Goal: Task Accomplishment & Management: Use online tool/utility

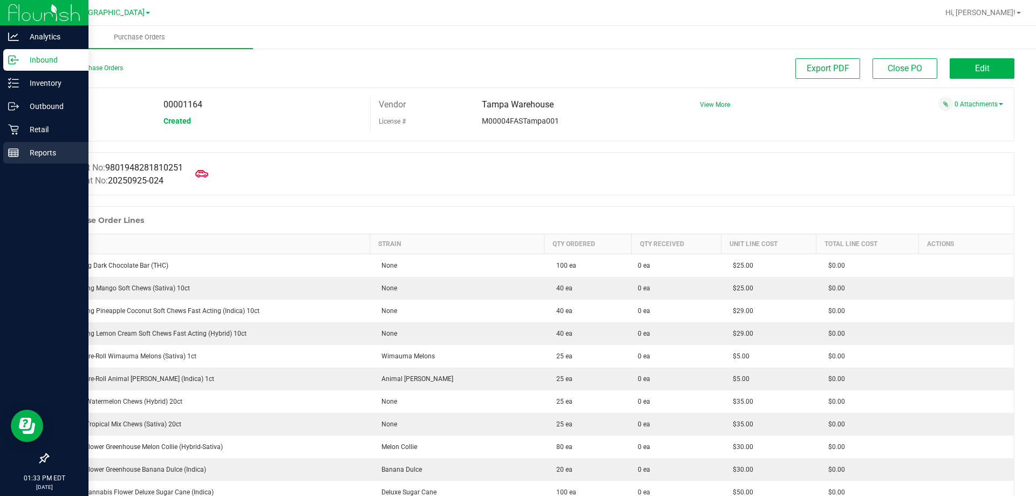
click at [20, 154] on p "Reports" at bounding box center [51, 152] width 65 height 13
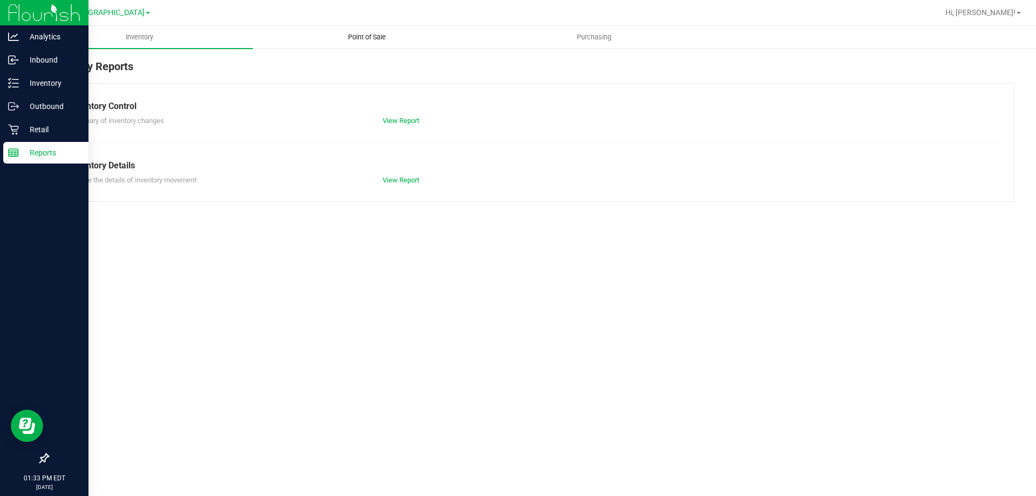
click at [358, 40] on span "Point of Sale" at bounding box center [366, 37] width 67 height 10
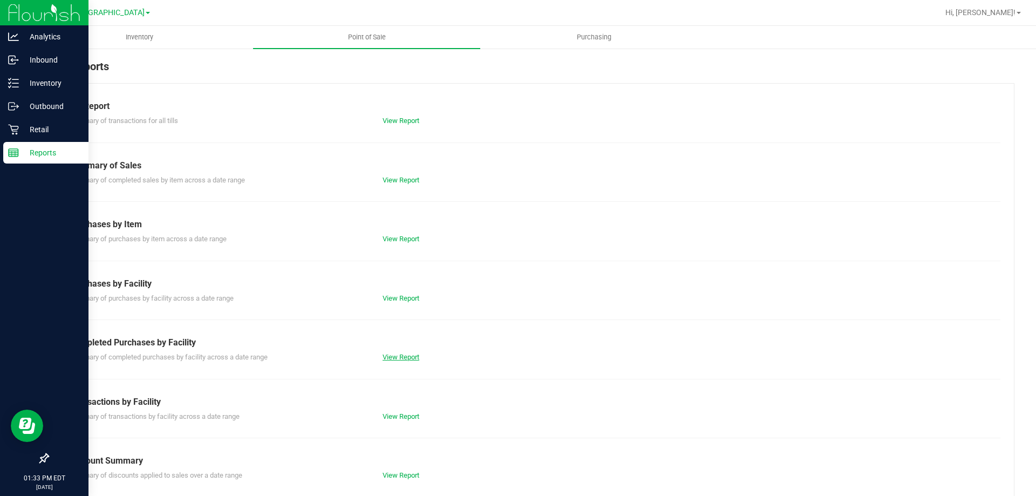
click at [388, 357] on link "View Report" at bounding box center [401, 357] width 37 height 8
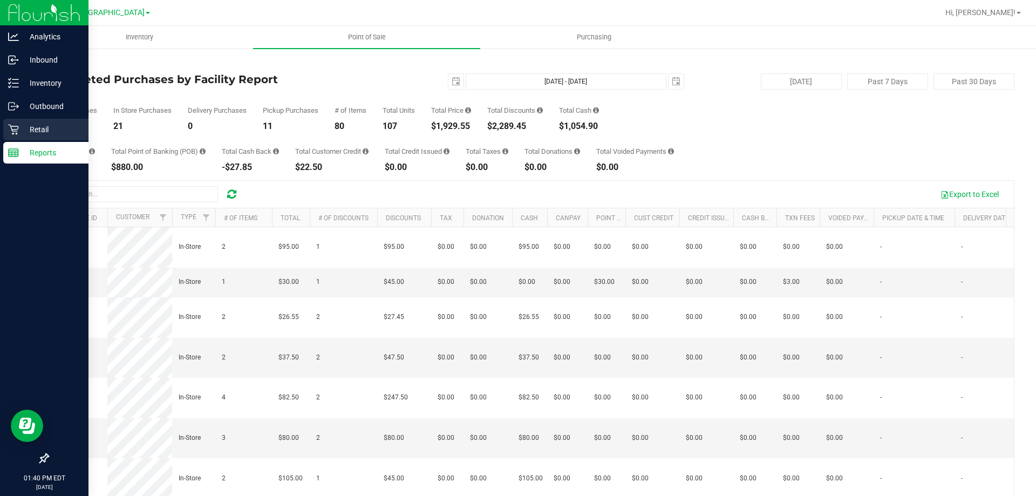
click at [21, 128] on p "Retail" at bounding box center [51, 129] width 65 height 13
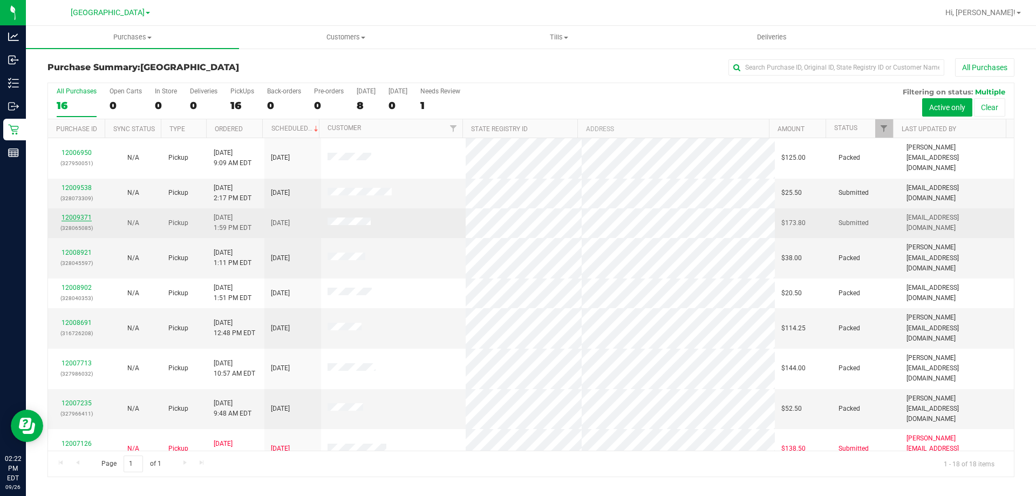
click at [79, 214] on link "12009371" at bounding box center [77, 218] width 30 height 8
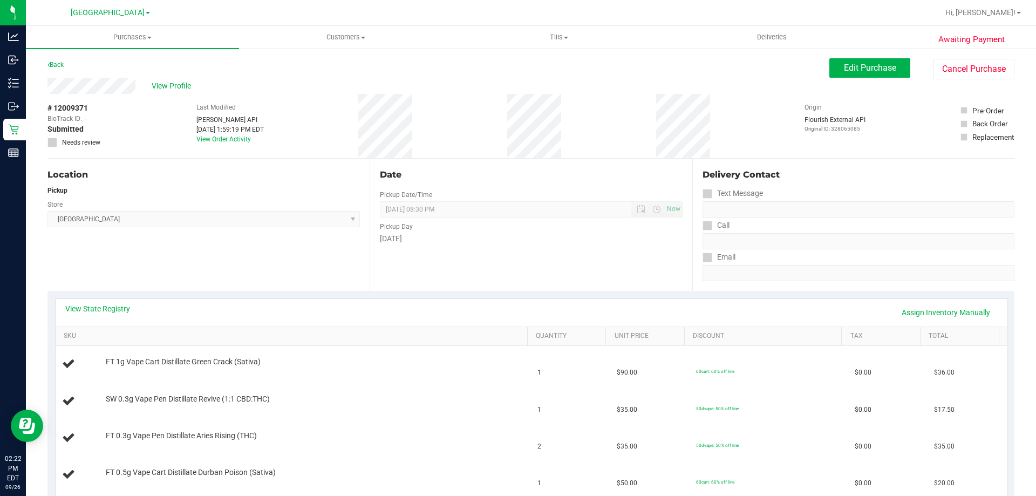
click at [68, 73] on div "Back Edit Purchase Cancel Purchase" at bounding box center [530, 67] width 967 height 19
click at [62, 69] on div "Back" at bounding box center [55, 64] width 16 height 13
click at [59, 64] on link "Back" at bounding box center [55, 65] width 16 height 8
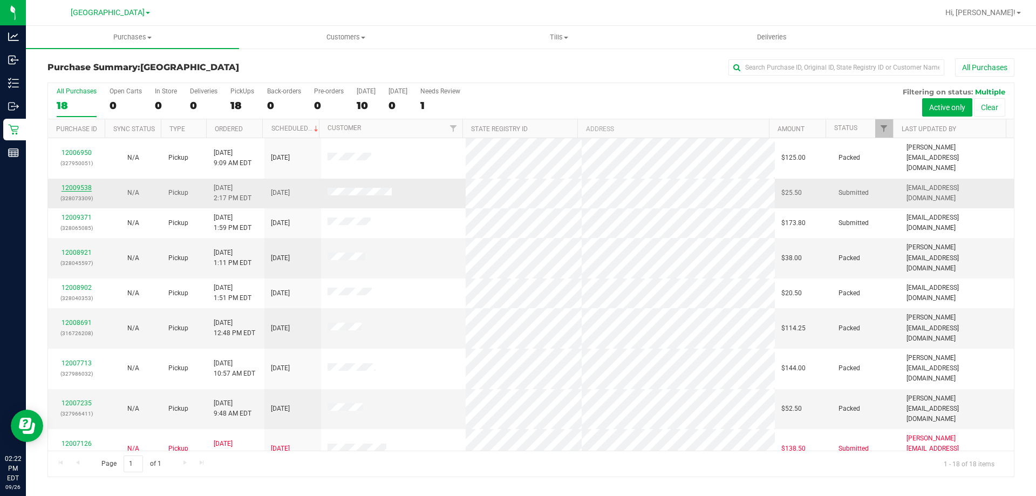
click at [79, 184] on link "12009538" at bounding box center [77, 188] width 30 height 8
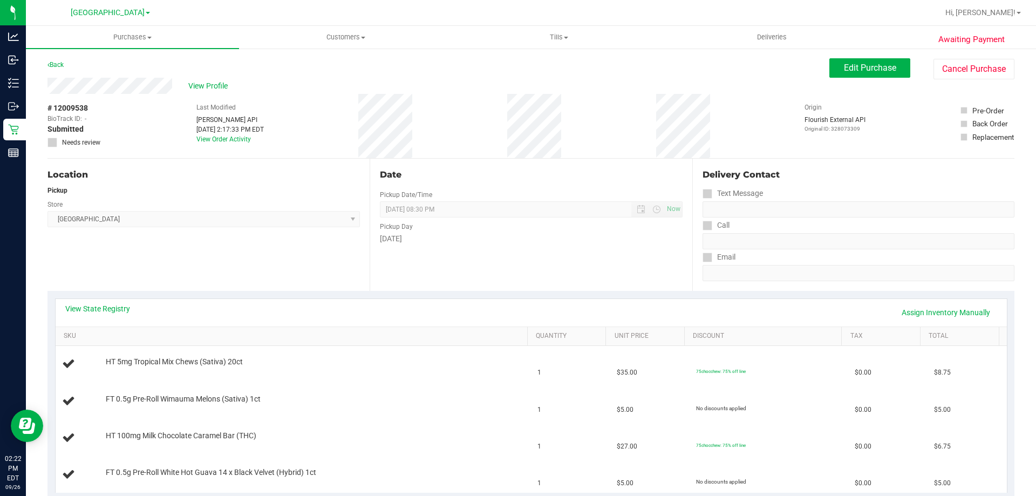
click at [58, 60] on div "Back" at bounding box center [55, 64] width 16 height 13
click at [57, 62] on link "Back" at bounding box center [55, 65] width 16 height 8
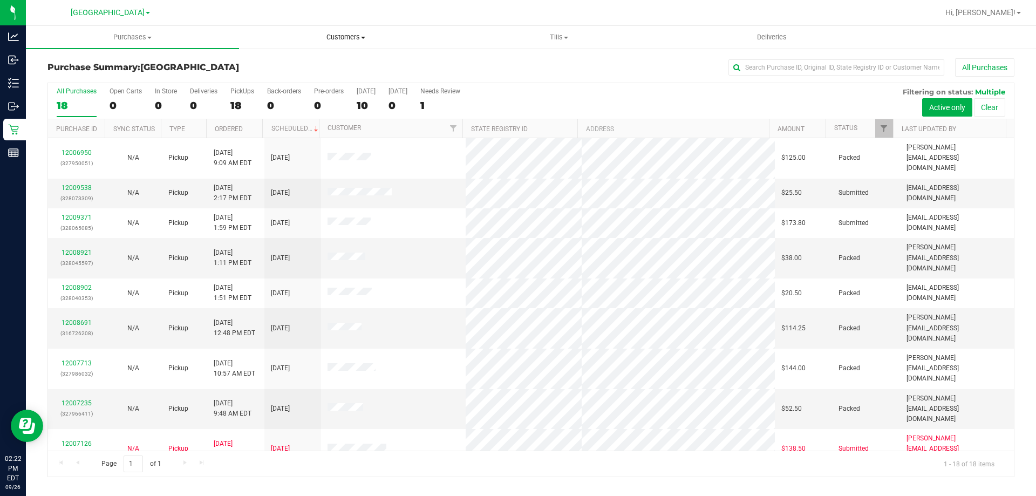
click at [377, 35] on span "Customers" at bounding box center [346, 37] width 212 height 10
click at [297, 62] on span "All customers" at bounding box center [278, 64] width 78 height 9
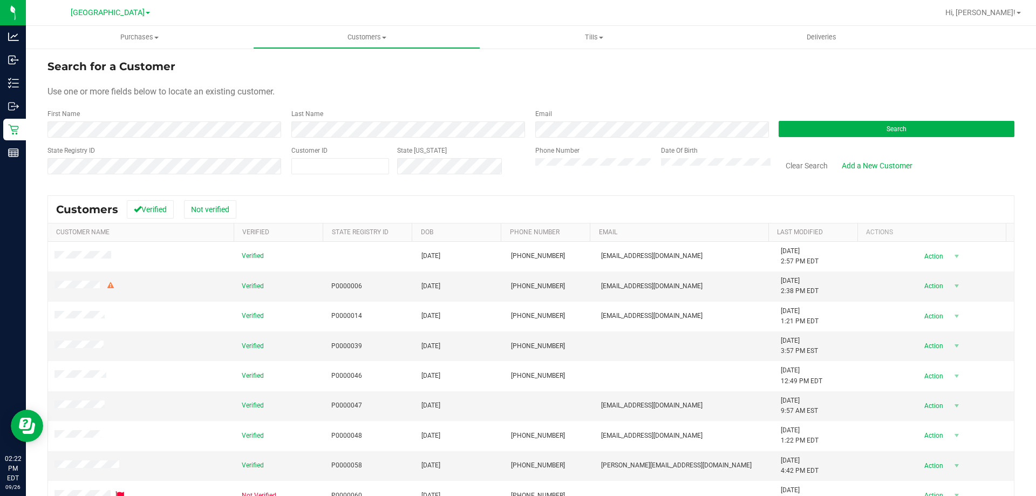
click at [141, 138] on form "Search for a Customer Use one or more fields below to locate an existing custom…" at bounding box center [530, 121] width 967 height 126
click at [893, 129] on span "Search" at bounding box center [897, 129] width 20 height 8
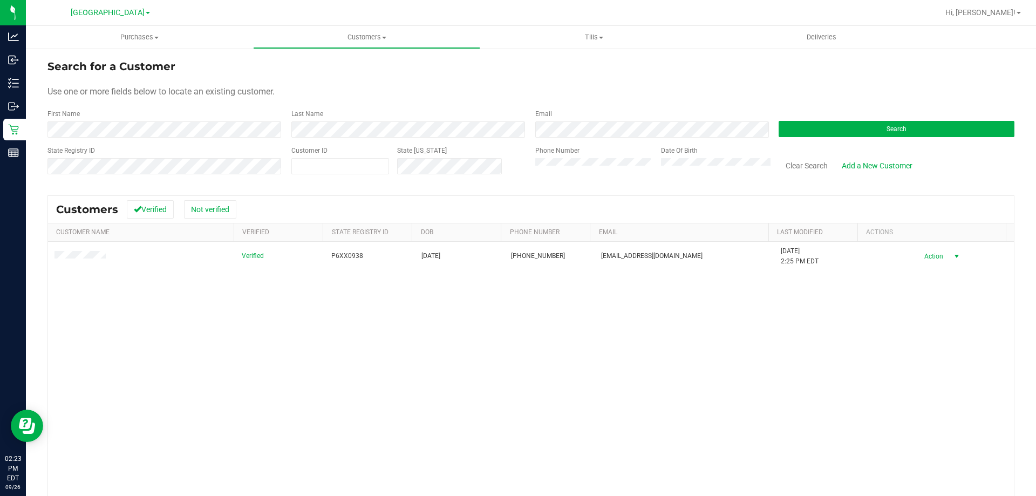
click at [931, 260] on span "Action" at bounding box center [932, 256] width 35 height 15
click at [935, 290] on li "Create new purchase" at bounding box center [937, 297] width 73 height 30
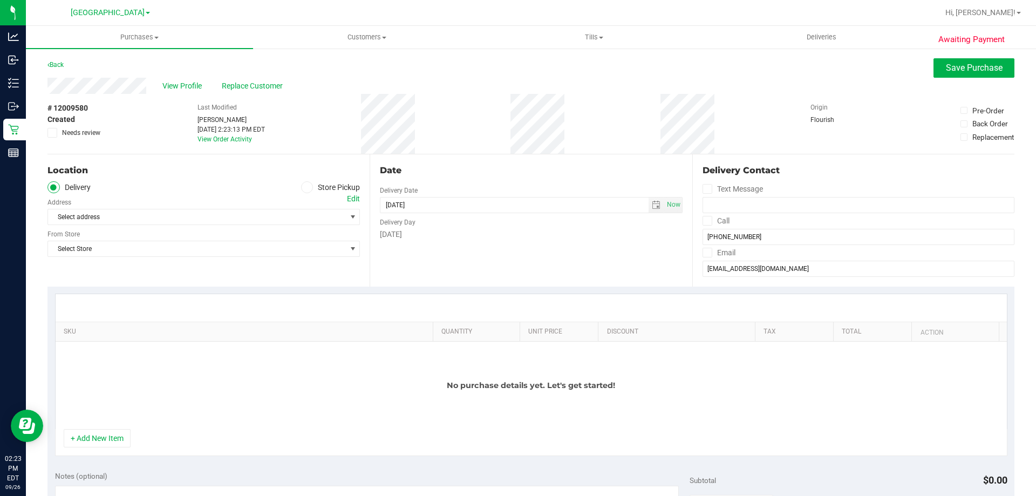
click at [107, 462] on div "SKU Quantity Unit Price Discount Tax Total Action No purchase details yet. Let'…" at bounding box center [530, 375] width 967 height 177
click at [98, 430] on button "+ Add New Item" at bounding box center [97, 438] width 67 height 18
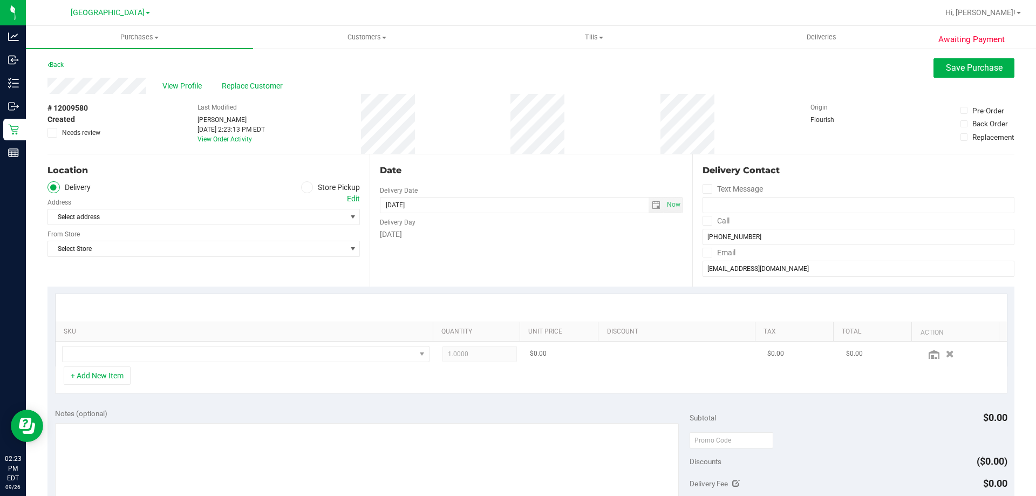
click at [108, 345] on td at bounding box center [246, 354] width 380 height 25
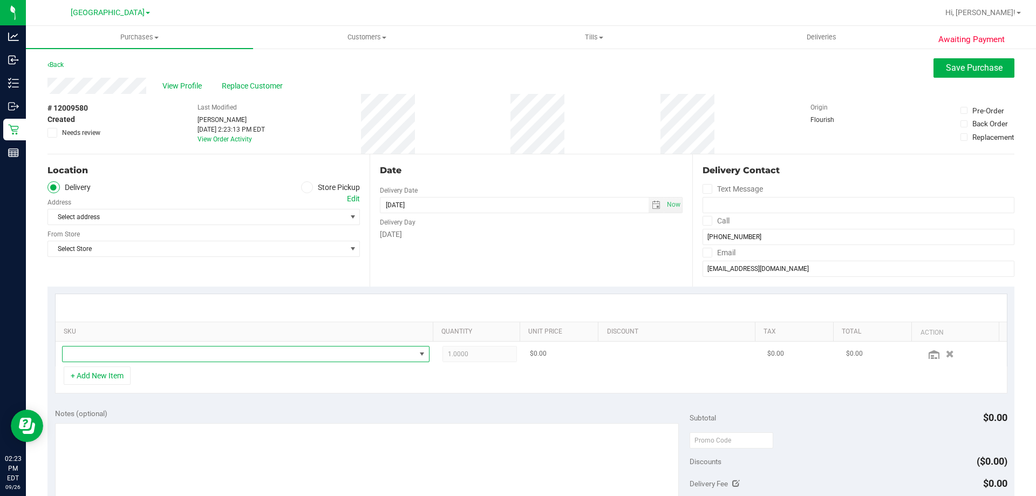
click at [112, 353] on span "NO DATA FOUND" at bounding box center [239, 353] width 353 height 15
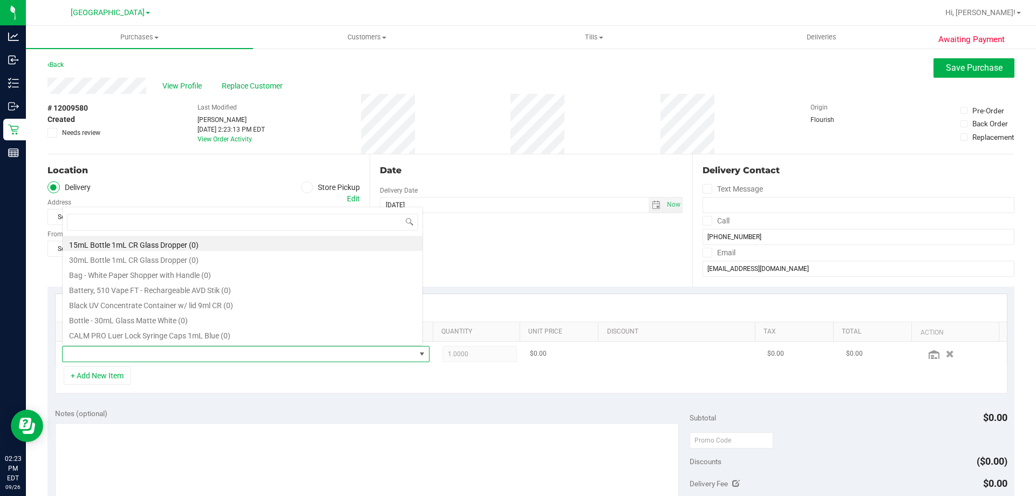
scroll to position [16, 358]
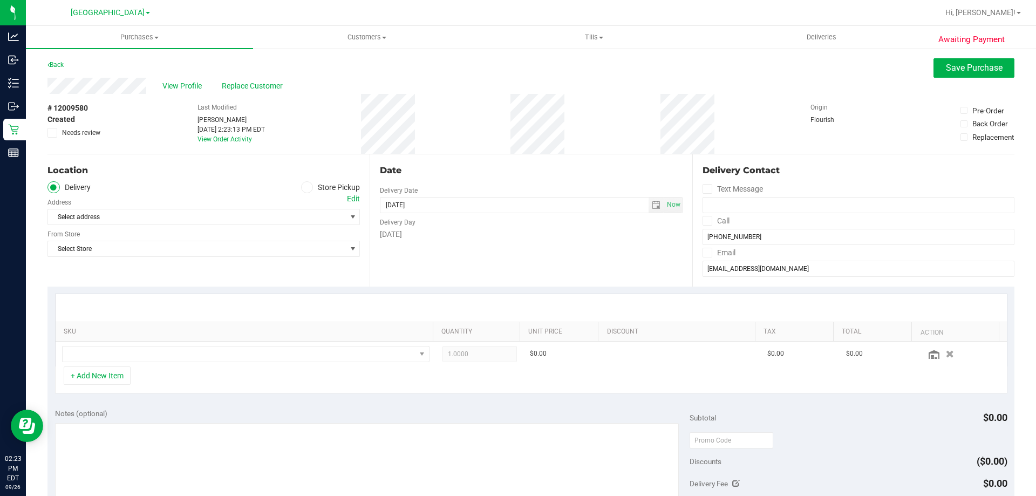
click at [306, 187] on icon at bounding box center [307, 187] width 6 height 0
click at [0, 0] on input "Store Pickup" at bounding box center [0, 0] width 0 height 0
click at [226, 215] on span "Select Store" at bounding box center [197, 216] width 298 height 15
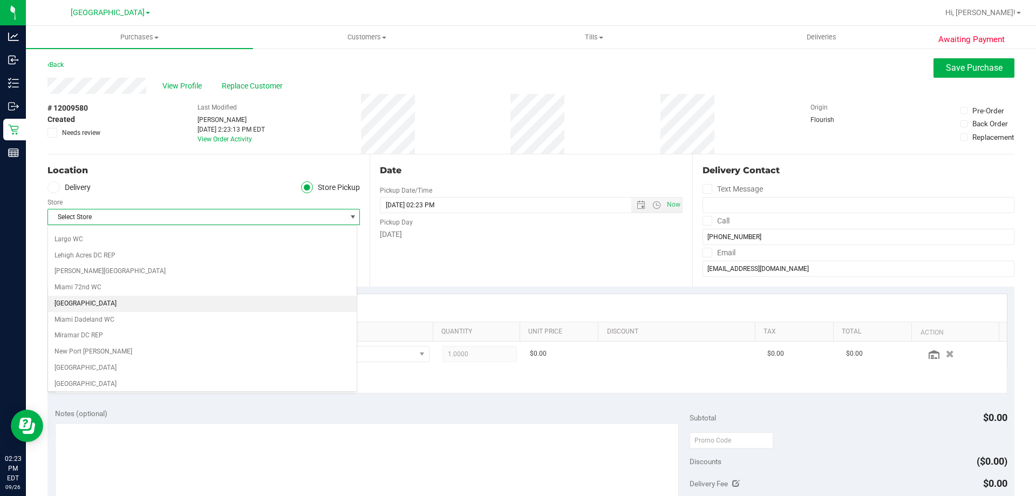
scroll to position [378, 0]
click at [111, 321] on li "[GEOGRAPHIC_DATA]" at bounding box center [202, 323] width 309 height 16
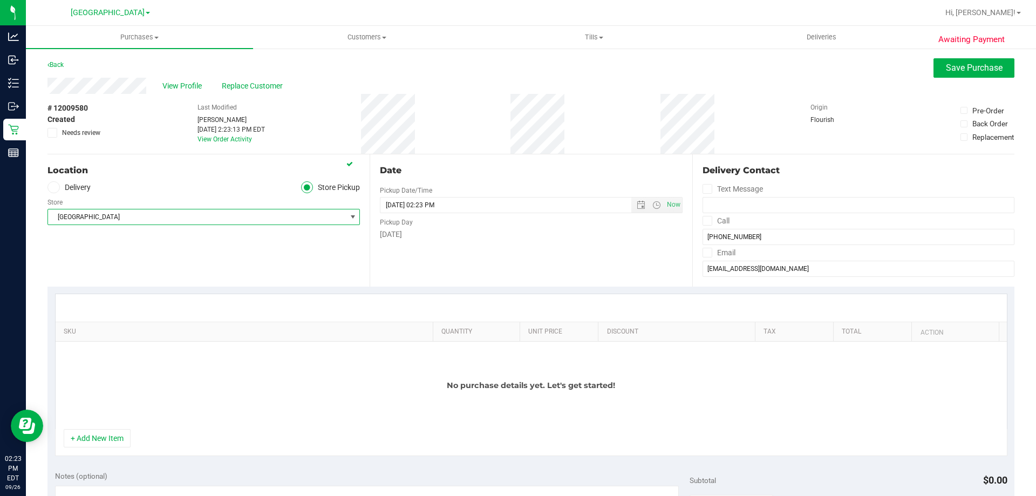
click at [216, 253] on div "Location Delivery Store Pickup Store [GEOGRAPHIC_DATA] Select Store [PERSON_NAM…" at bounding box center [208, 220] width 322 height 132
click at [127, 437] on button "+ Add New Item" at bounding box center [97, 438] width 67 height 18
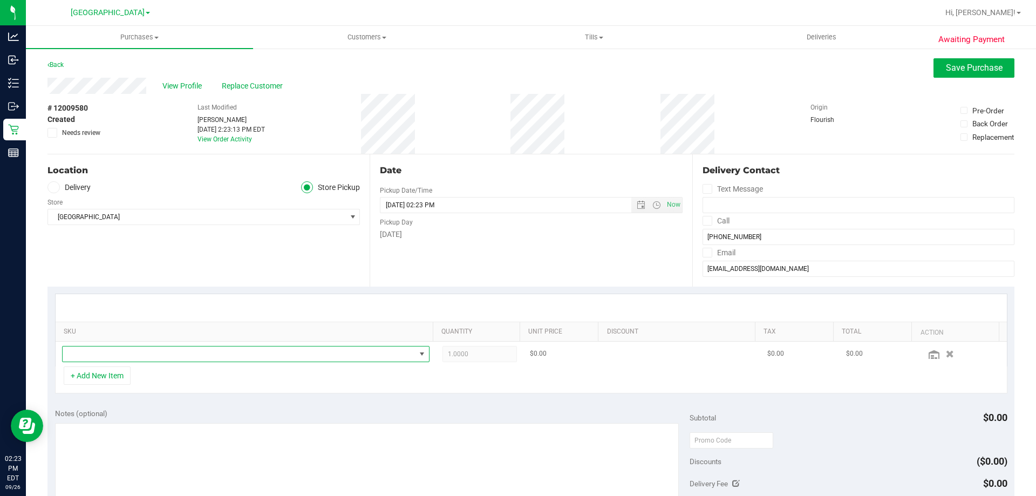
click at [153, 357] on span "NO DATA FOUND" at bounding box center [239, 353] width 353 height 15
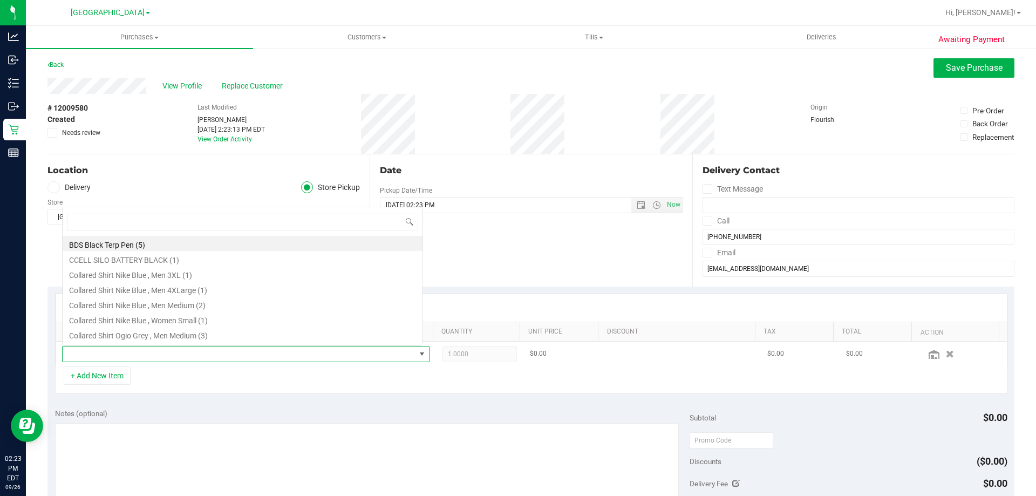
scroll to position [16, 358]
type input "arz"
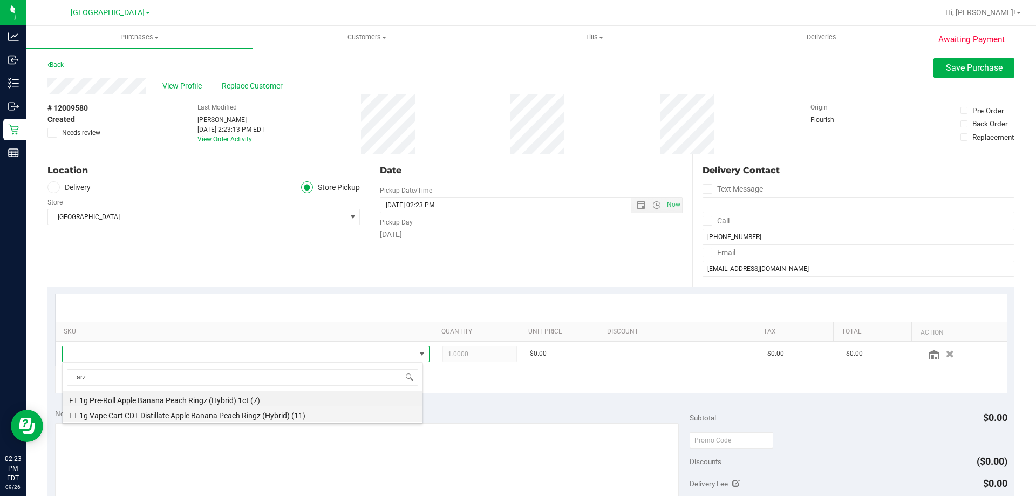
click at [298, 414] on li "FT 1g Vape Cart CDT Distillate Apple Banana Peach Ringz (Hybrid) (11)" at bounding box center [243, 413] width 360 height 15
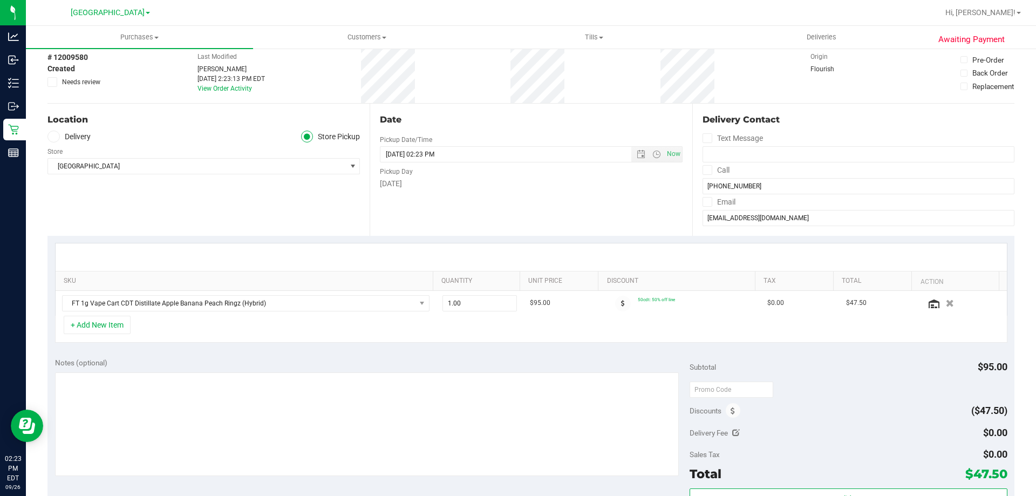
scroll to position [108, 0]
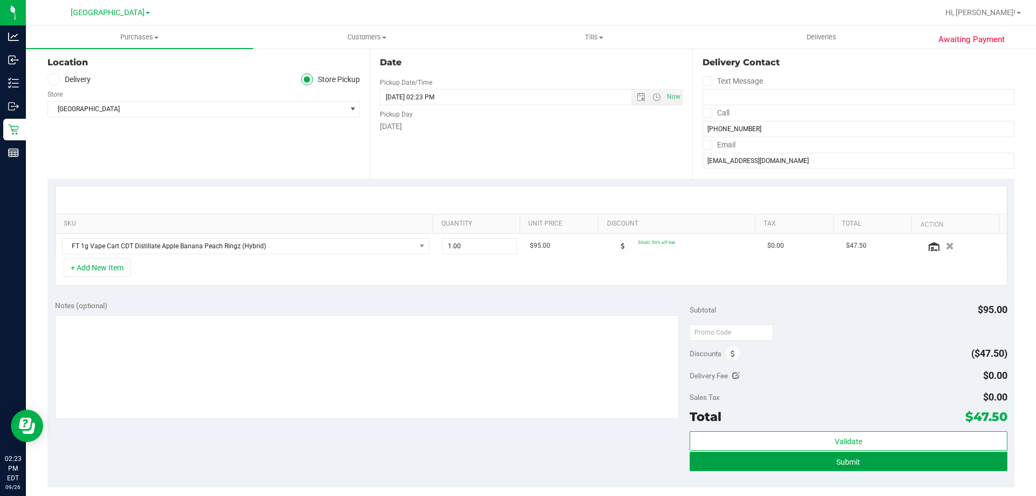
click at [839, 460] on span "Submit" at bounding box center [848, 462] width 24 height 9
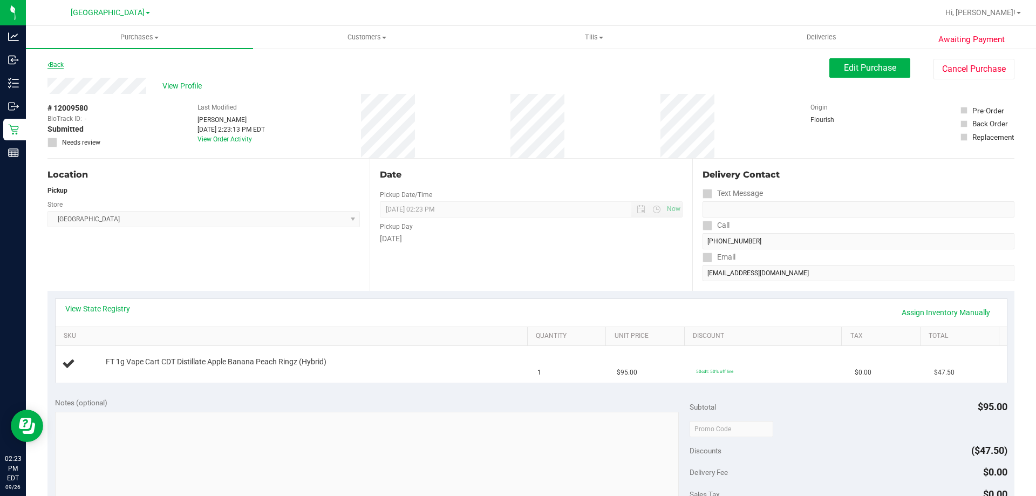
click at [60, 63] on link "Back" at bounding box center [55, 65] width 16 height 8
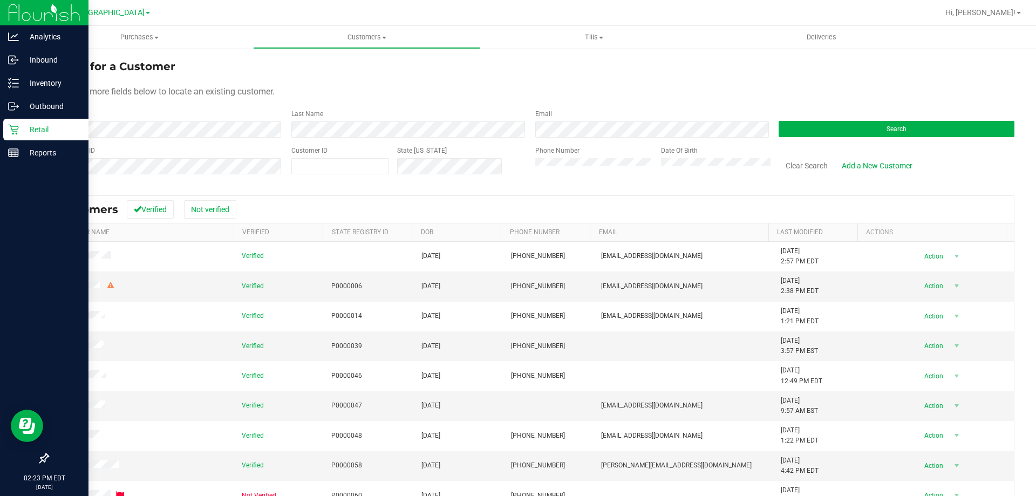
click at [21, 125] on p "Retail" at bounding box center [51, 129] width 65 height 13
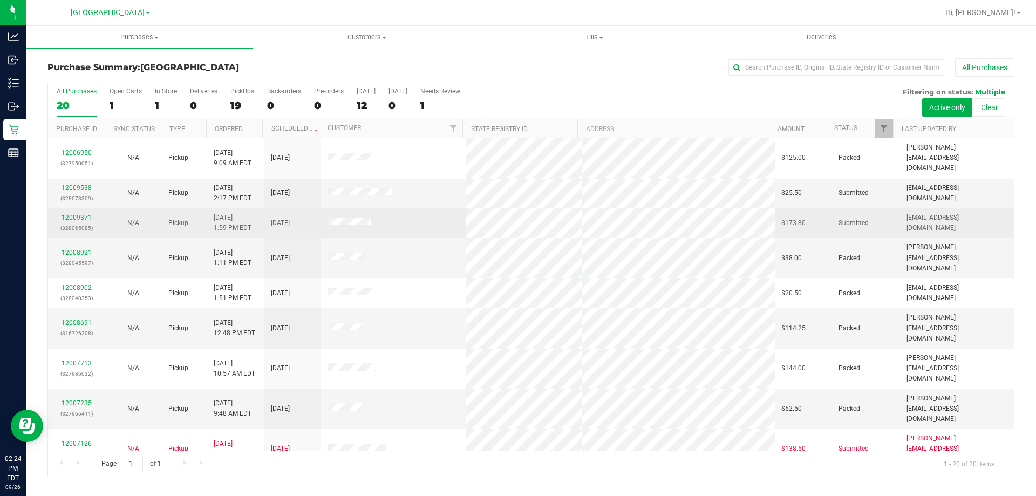
click at [72, 214] on link "12009371" at bounding box center [77, 218] width 30 height 8
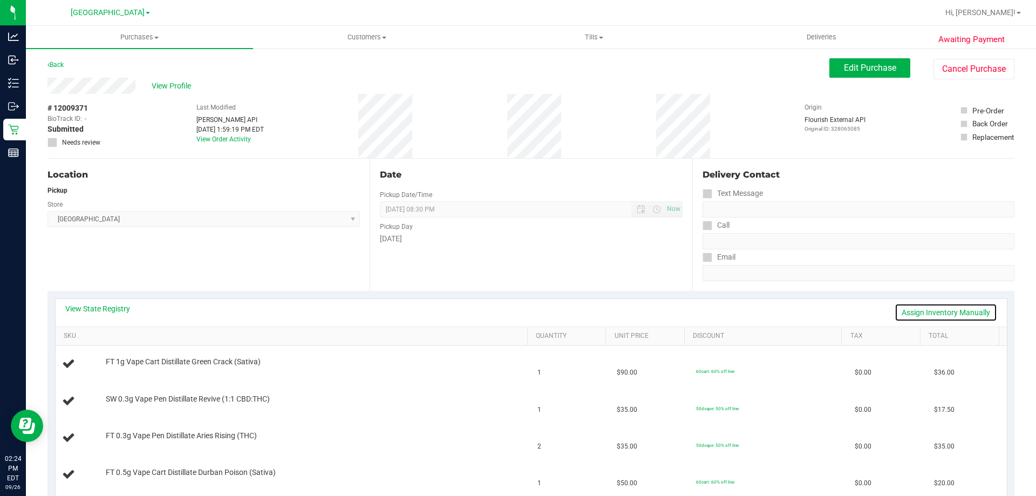
click at [937, 316] on link "Assign Inventory Manually" at bounding box center [946, 312] width 103 height 18
click at [979, 312] on link "Save & Exit" at bounding box center [971, 312] width 51 height 18
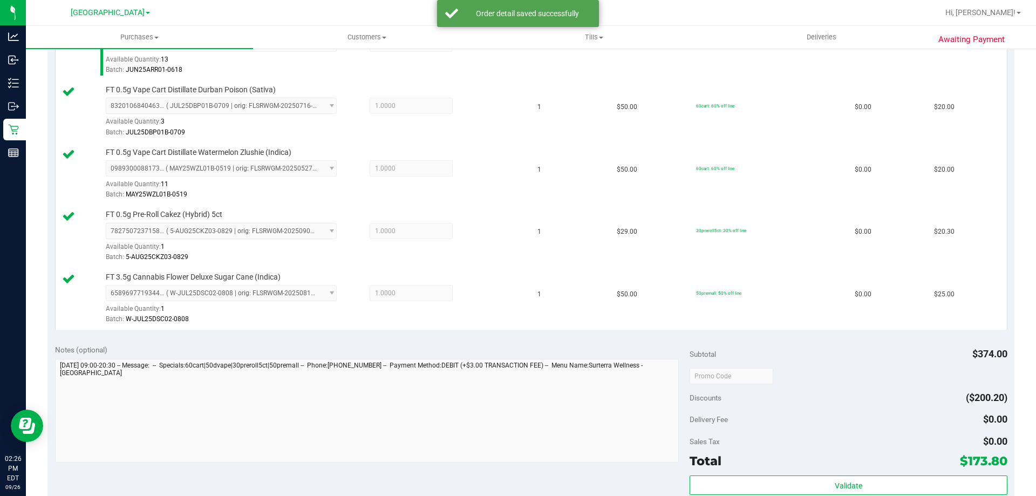
scroll to position [515, 0]
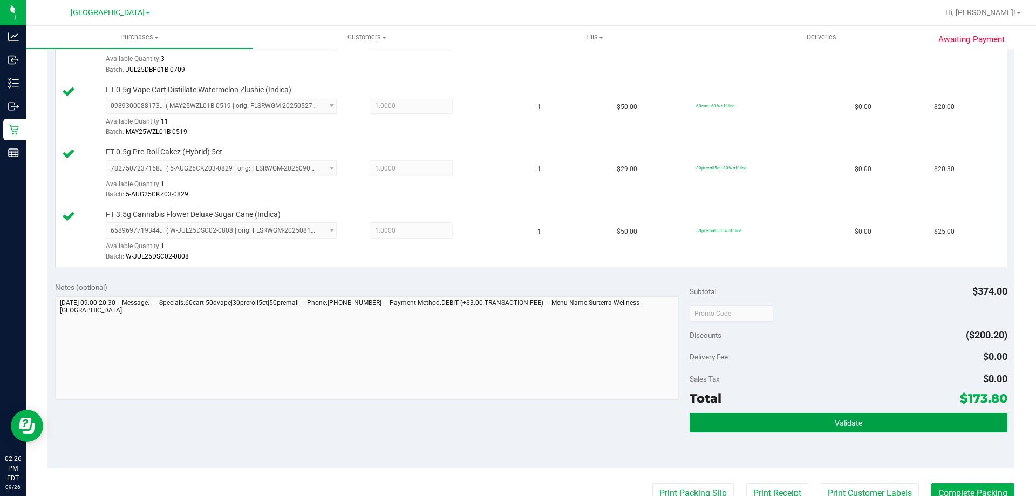
click at [815, 423] on button "Validate" at bounding box center [848, 422] width 317 height 19
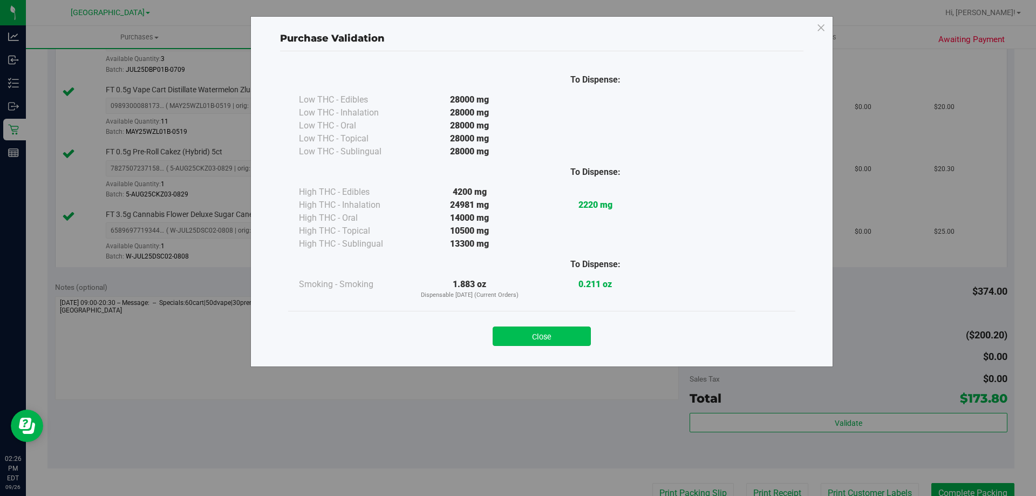
click at [556, 329] on button "Close" at bounding box center [542, 335] width 98 height 19
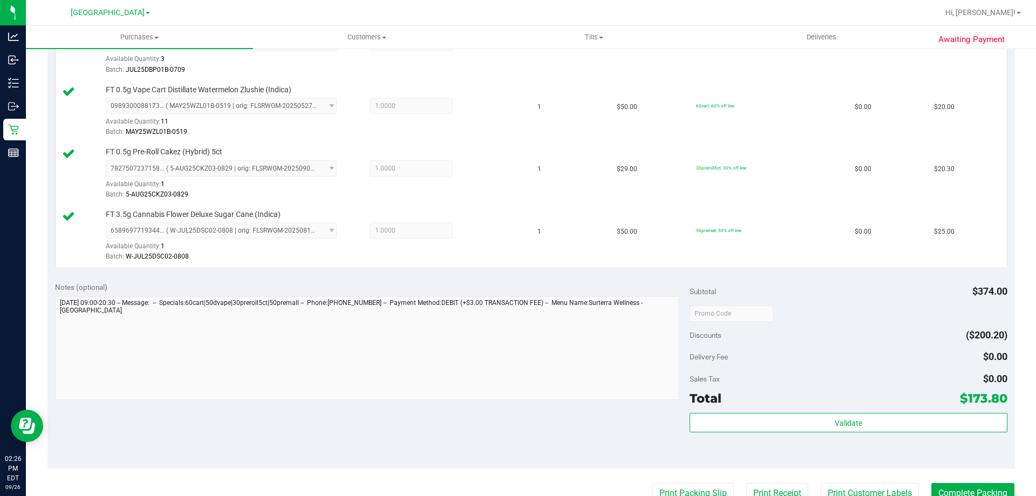
scroll to position [623, 0]
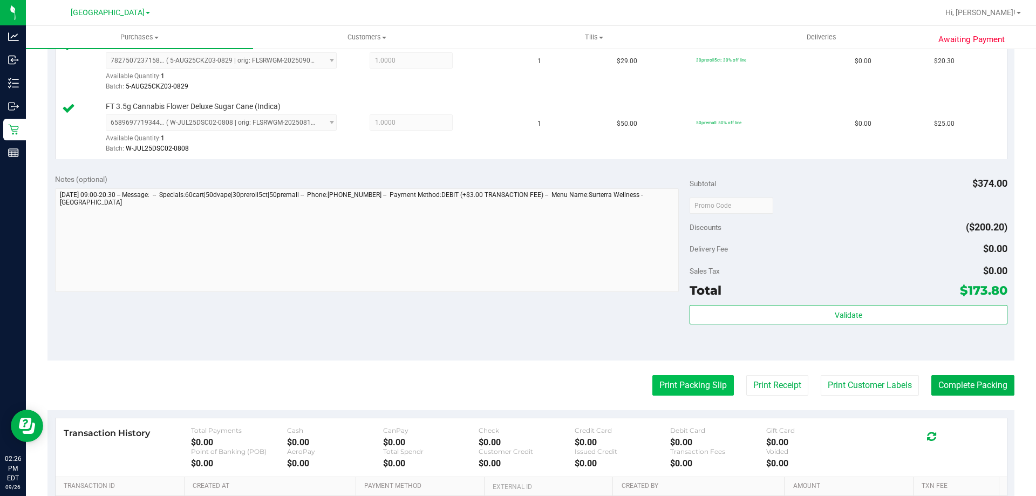
click at [682, 395] on button "Print Packing Slip" at bounding box center [692, 385] width 81 height 21
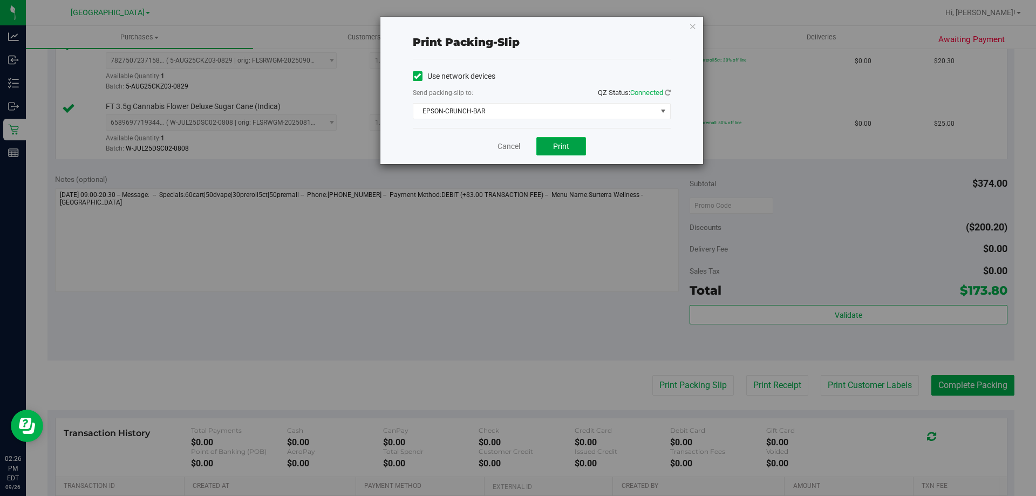
click at [569, 140] on button "Print" at bounding box center [561, 146] width 50 height 18
click at [696, 24] on icon "button" at bounding box center [693, 25] width 8 height 13
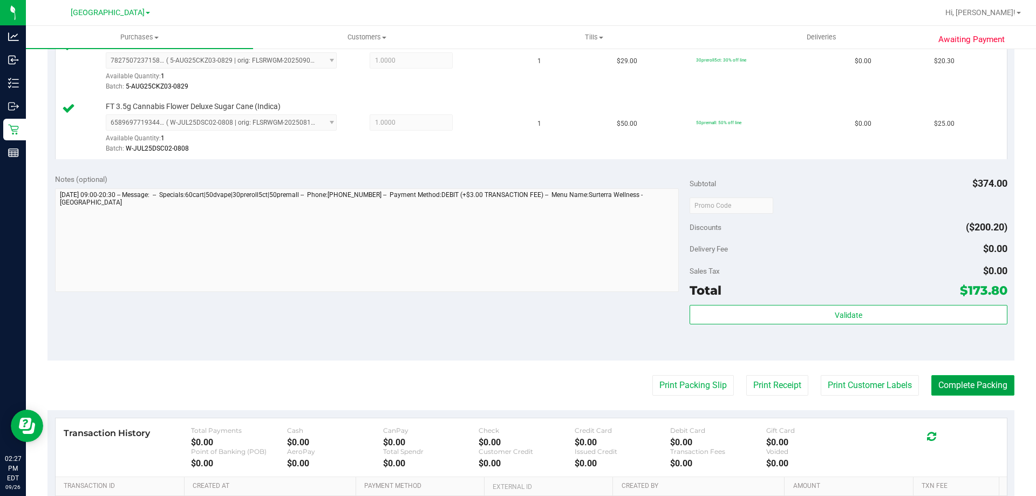
click at [978, 389] on button "Complete Packing" at bounding box center [972, 385] width 83 height 21
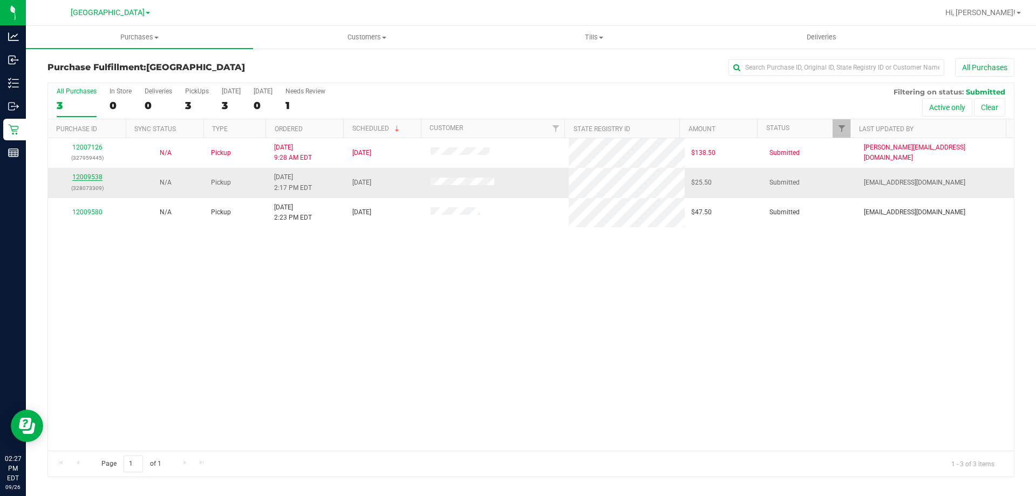
click at [84, 179] on link "12009538" at bounding box center [87, 177] width 30 height 8
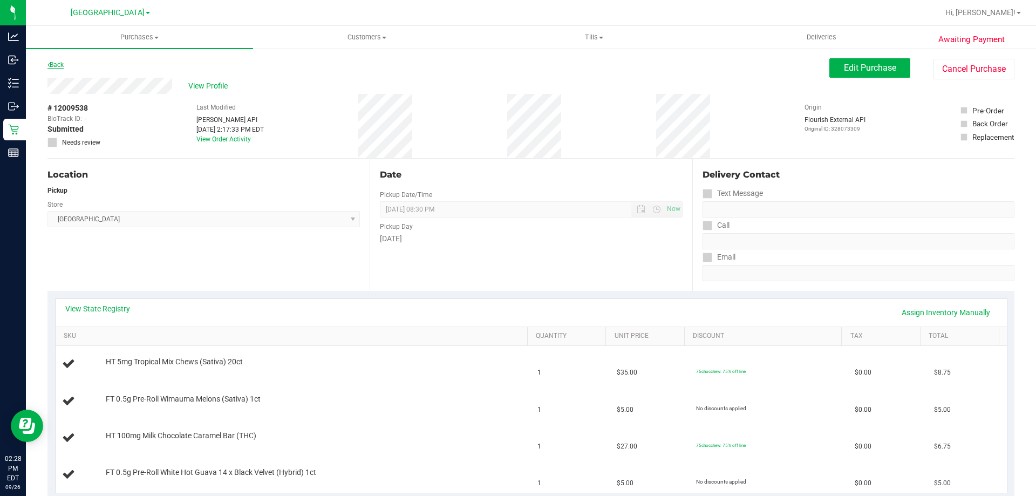
click at [59, 64] on link "Back" at bounding box center [55, 65] width 16 height 8
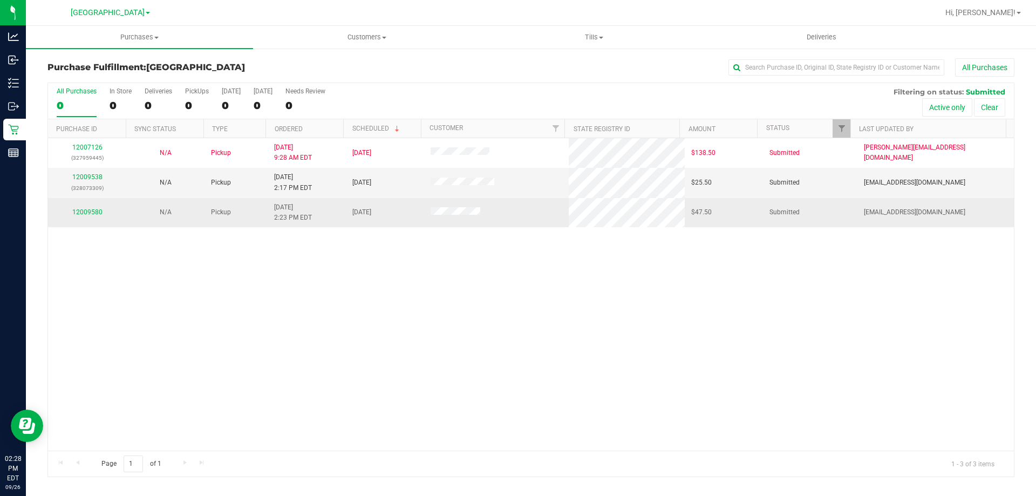
click at [101, 213] on div "12009580" at bounding box center [87, 212] width 65 height 10
click at [95, 213] on link "12009580" at bounding box center [87, 212] width 30 height 8
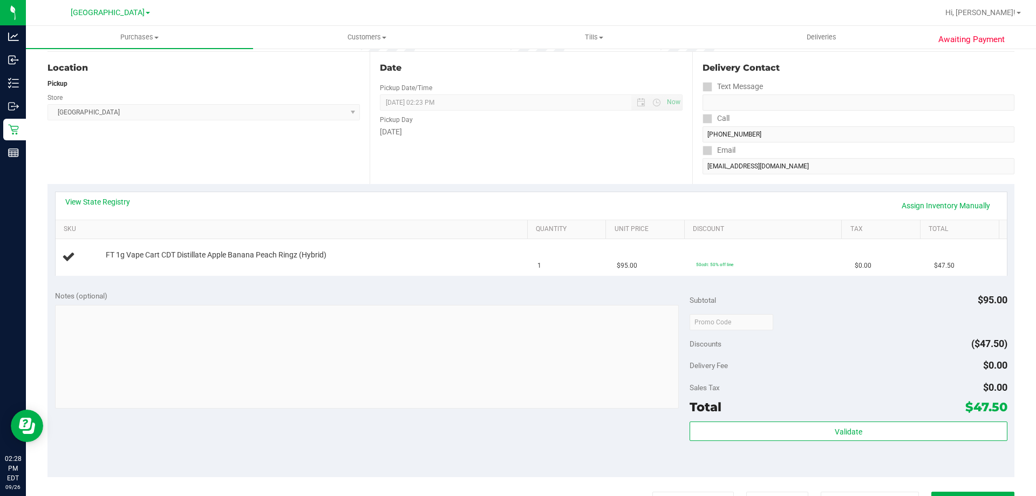
scroll to position [108, 0]
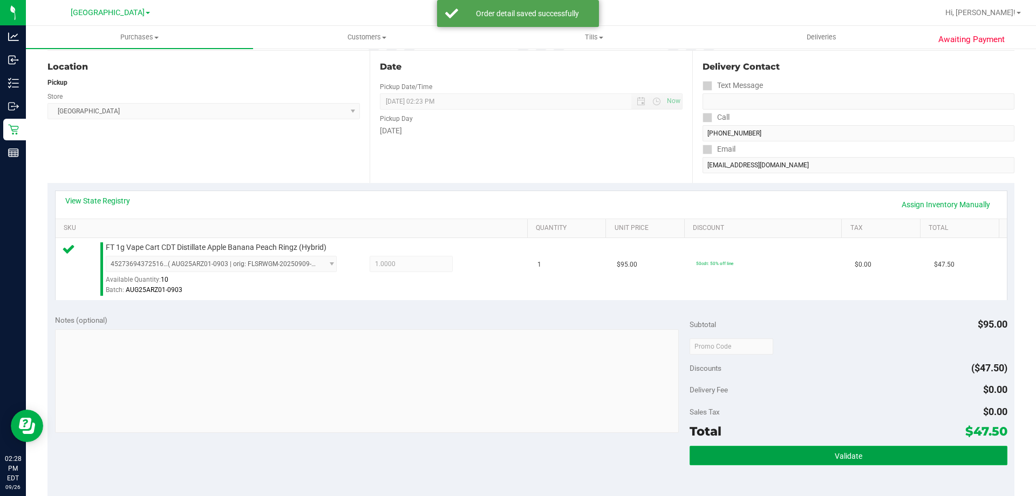
click at [831, 448] on button "Validate" at bounding box center [848, 455] width 317 height 19
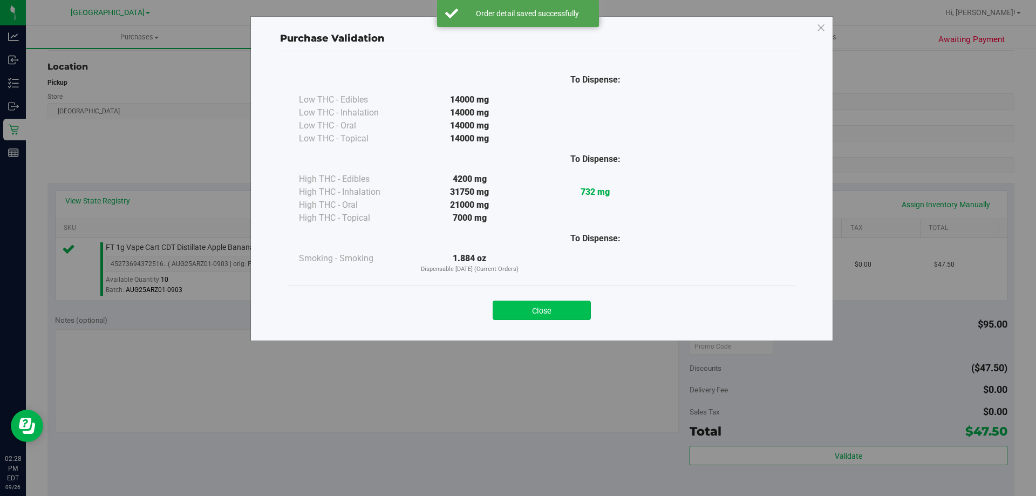
click at [565, 305] on button "Close" at bounding box center [542, 310] width 98 height 19
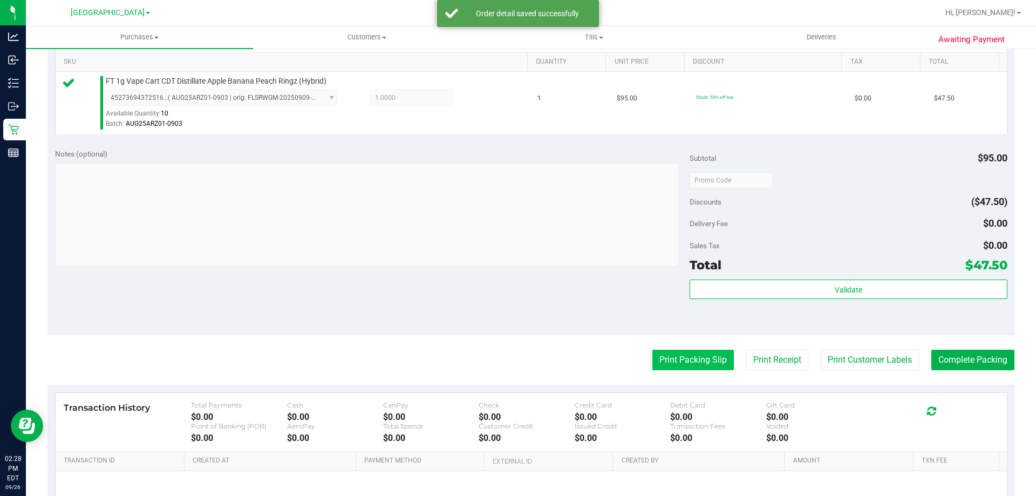
scroll to position [324, 0]
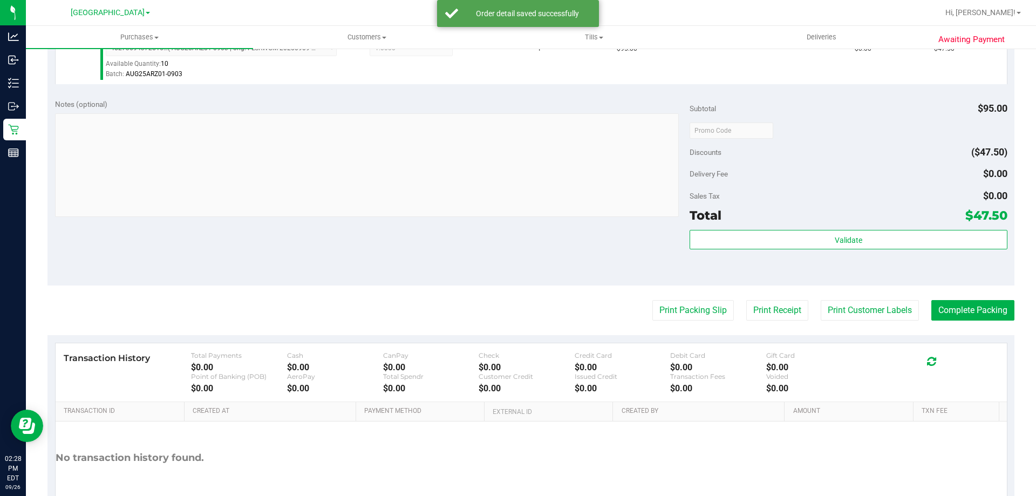
click at [663, 324] on purchase-details "Back Edit Purchase Cancel Purchase View Profile # 12009580 BioTrack ID: - Submi…" at bounding box center [530, 136] width 967 height 802
click at [663, 318] on button "Print Packing Slip" at bounding box center [692, 310] width 81 height 21
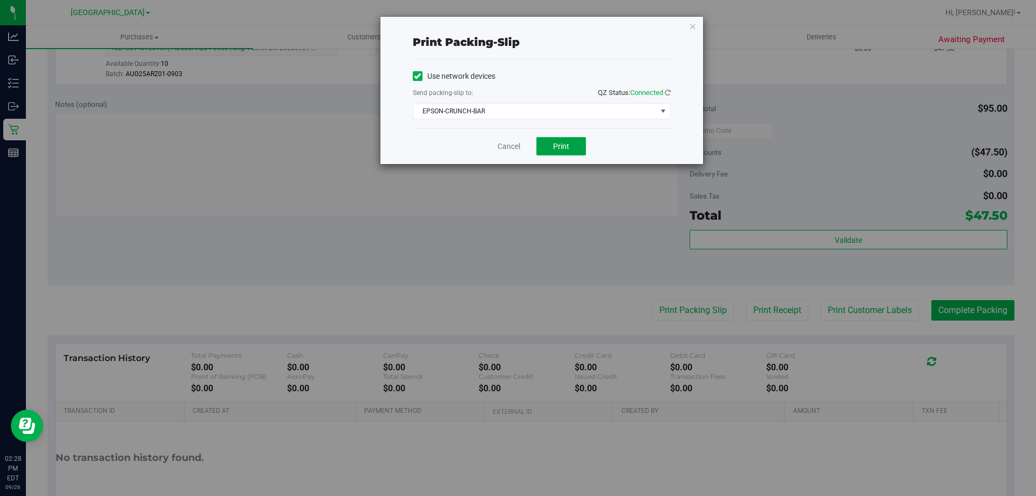
click at [561, 141] on button "Print" at bounding box center [561, 146] width 50 height 18
click at [689, 26] on icon "button" at bounding box center [693, 25] width 8 height 13
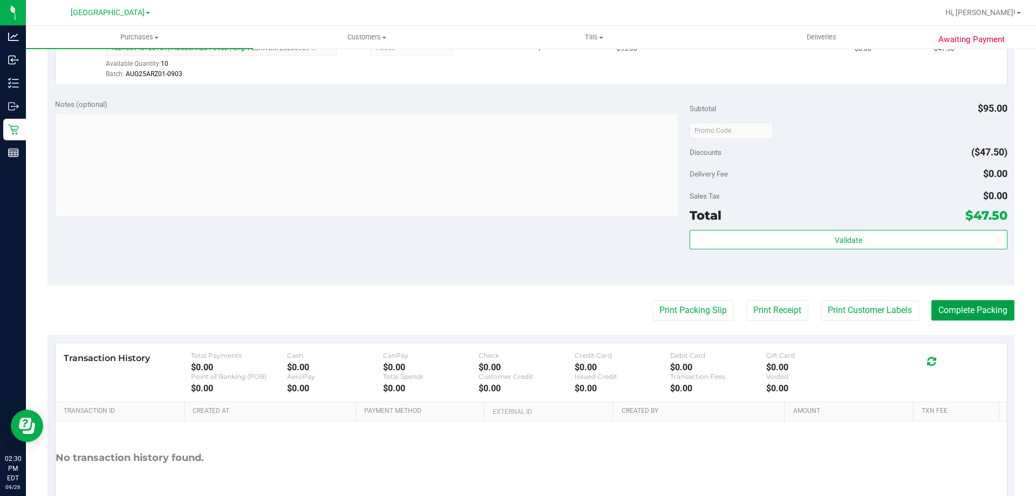
click at [959, 314] on button "Complete Packing" at bounding box center [972, 310] width 83 height 21
